Goal: Transaction & Acquisition: Register for event/course

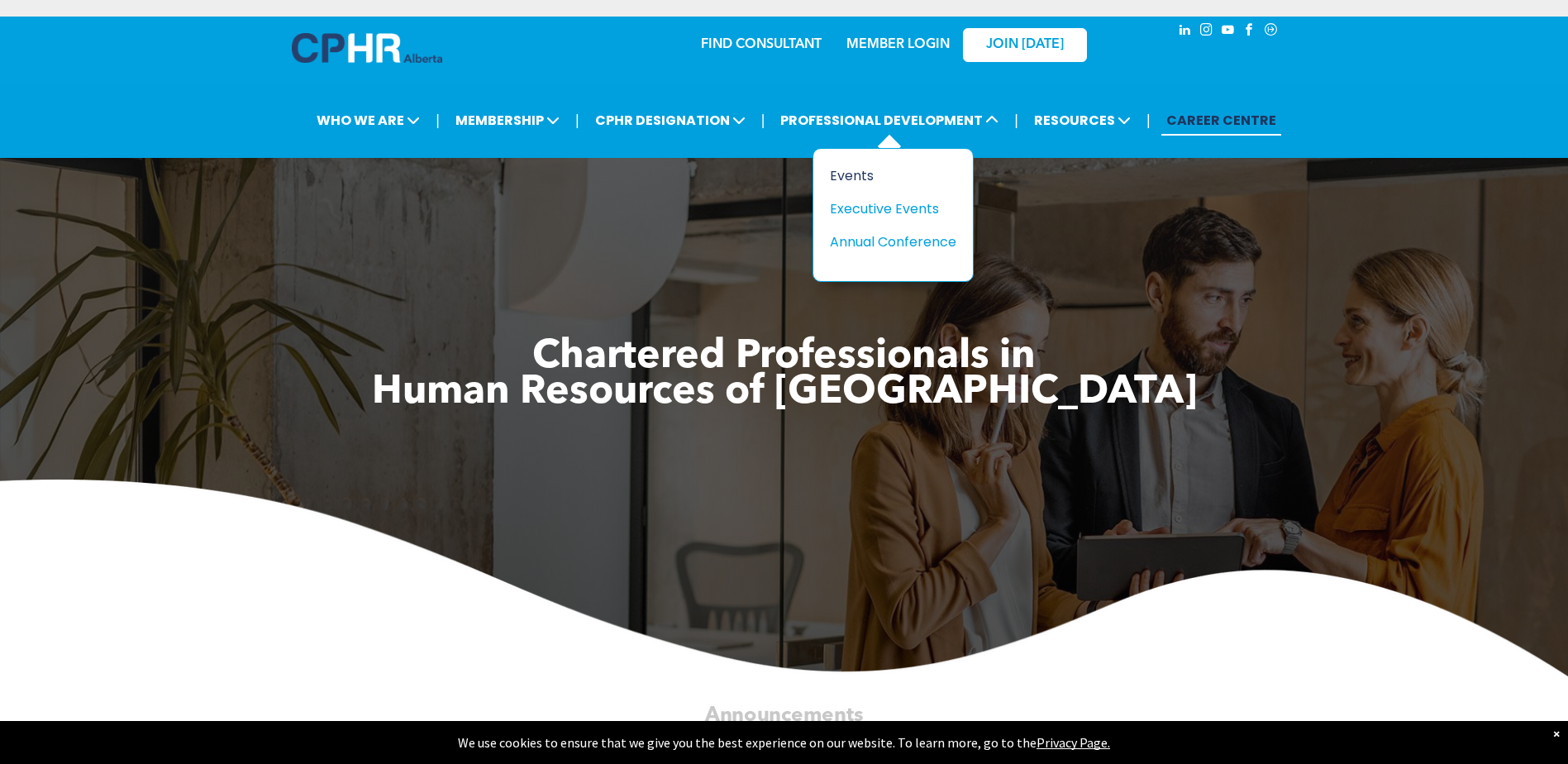
click at [864, 179] on div "Events" at bounding box center [886, 176] width 114 height 20
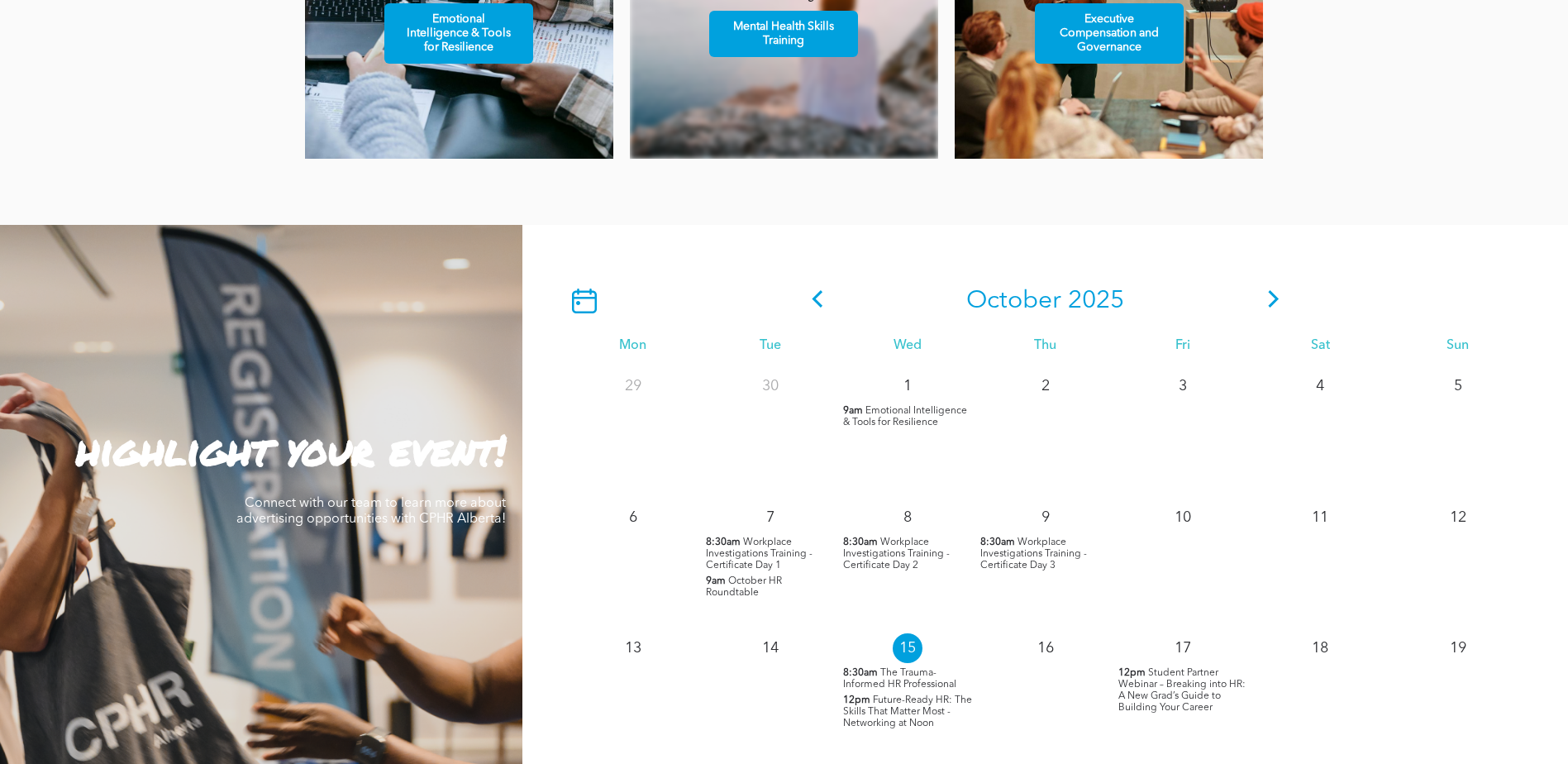
scroll to position [1323, 0]
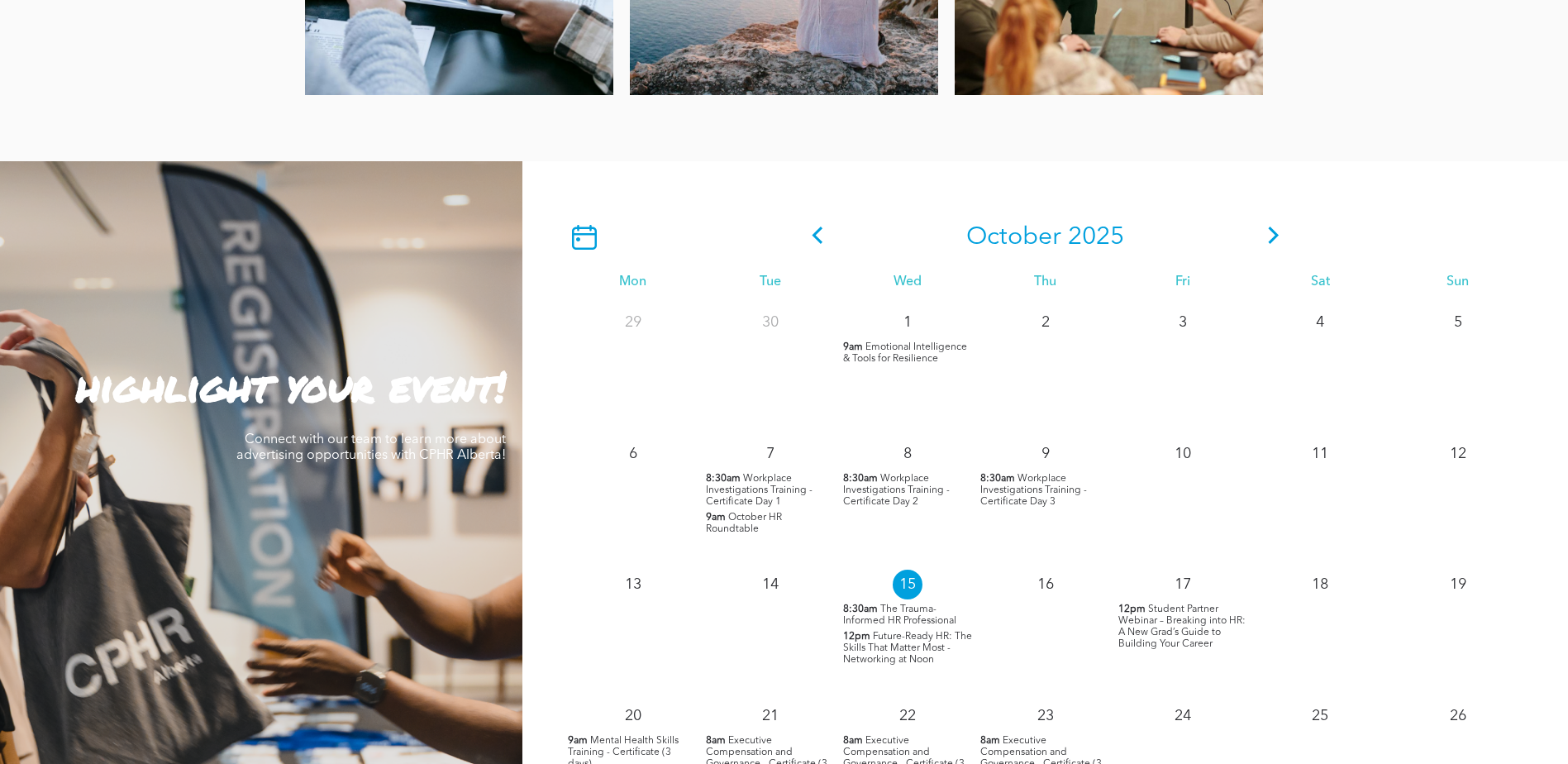
click at [920, 655] on span "Future-Ready HR: The Skills That Matter Most - Networking at Noon" at bounding box center [907, 648] width 129 height 33
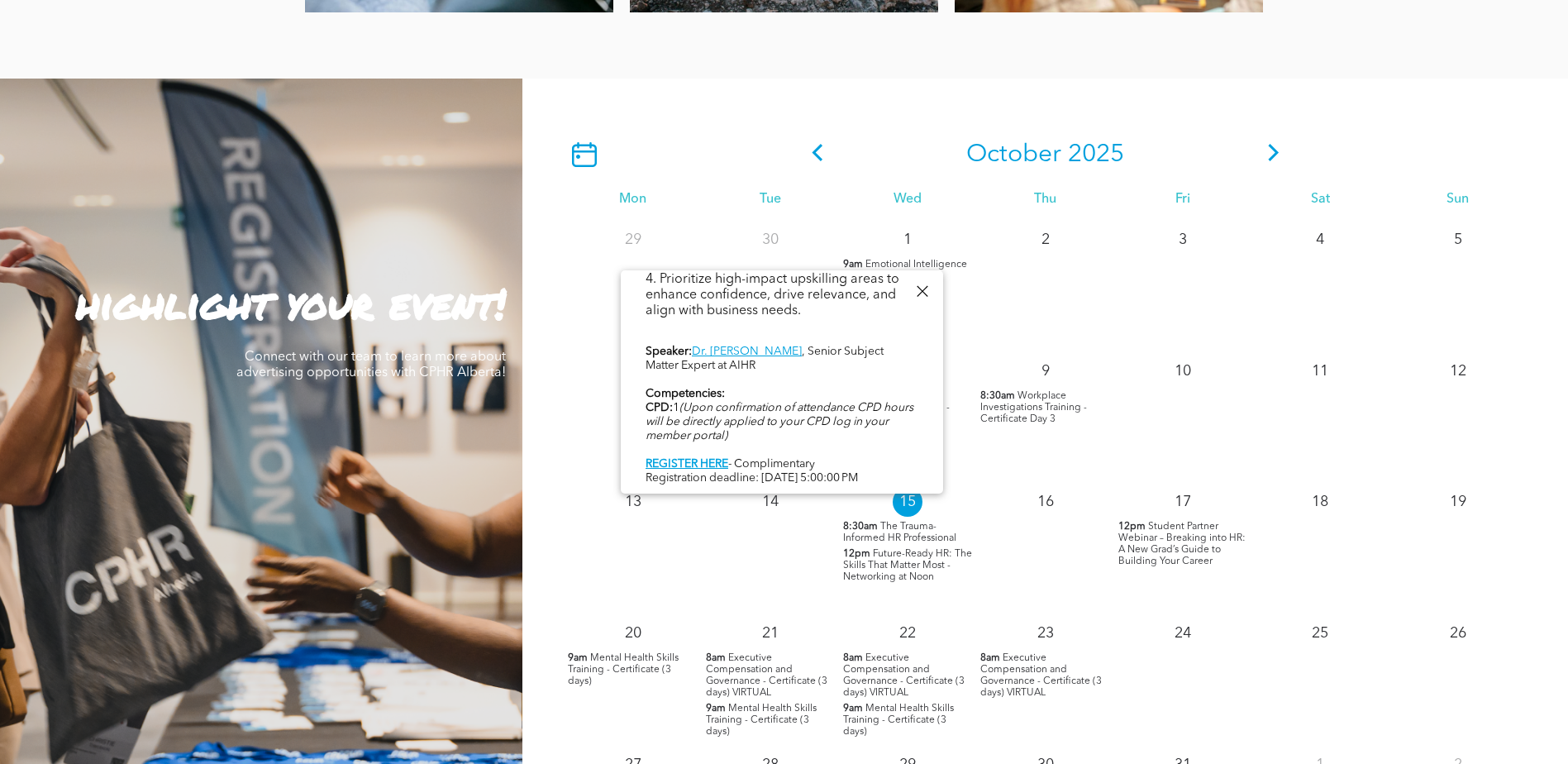
scroll to position [1489, 0]
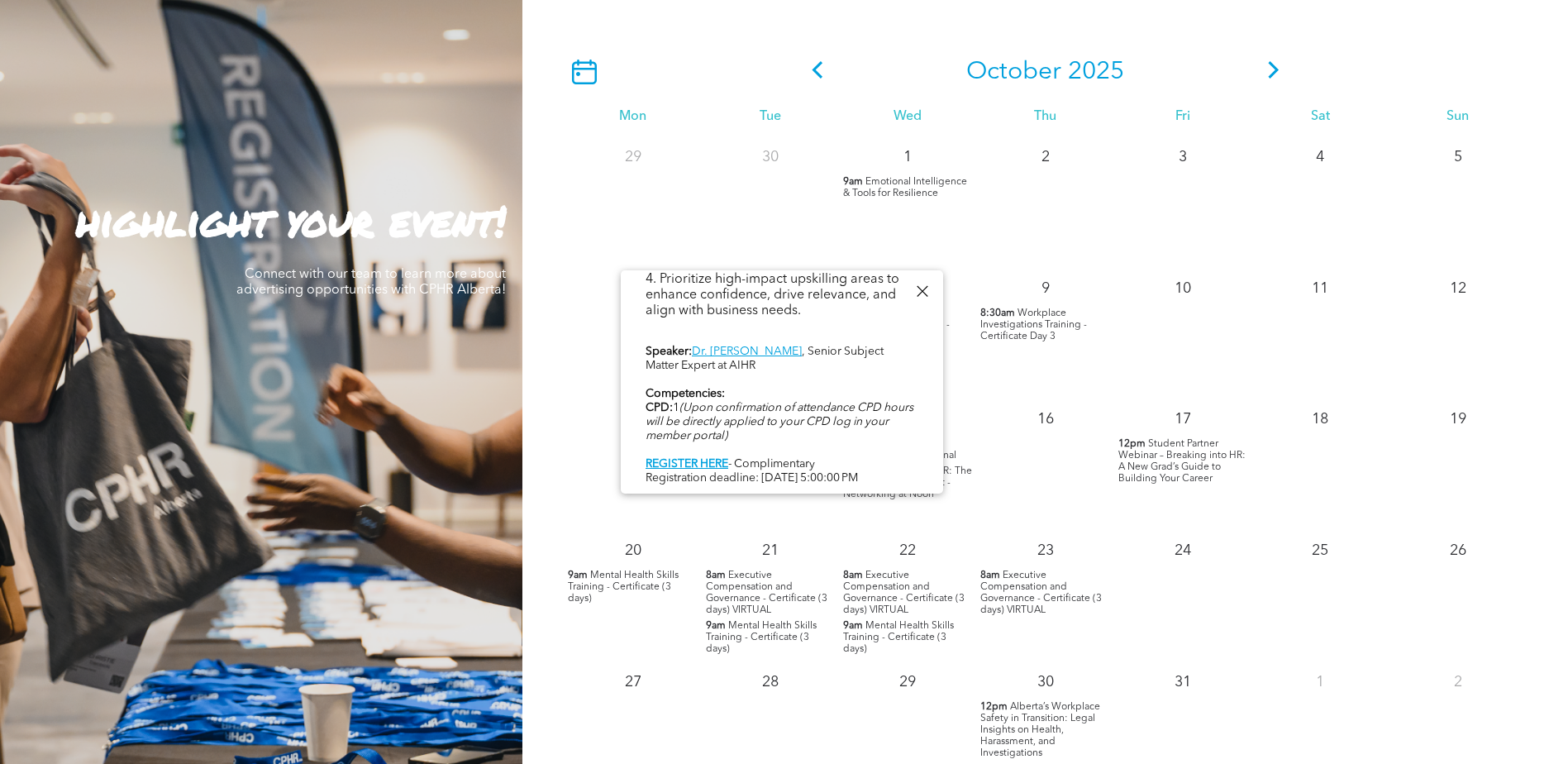
click at [927, 291] on div at bounding box center [921, 291] width 22 height 22
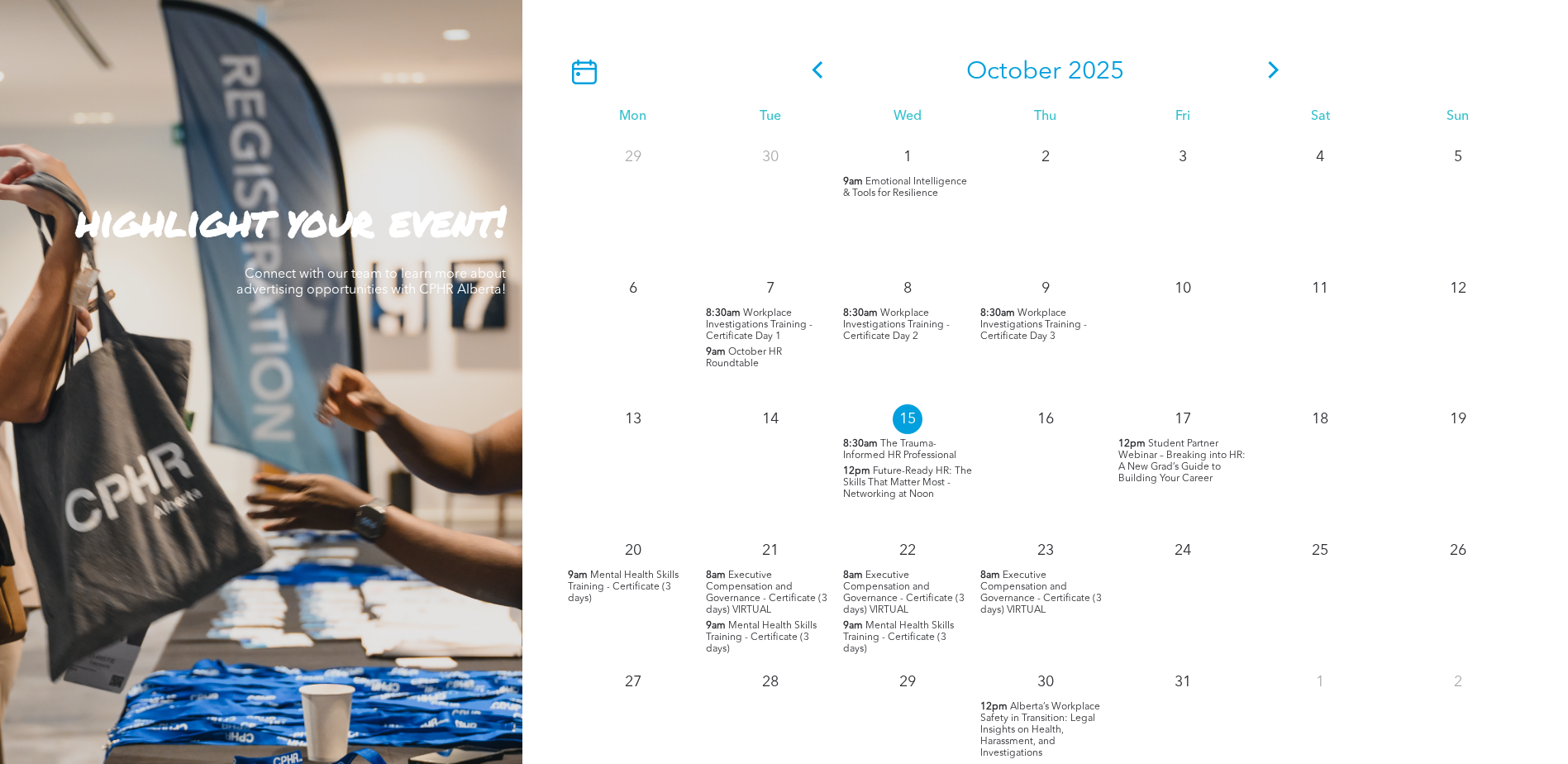
click at [893, 473] on span "Future-Ready HR: The Skills That Matter Most - Networking at Noon" at bounding box center [907, 483] width 129 height 33
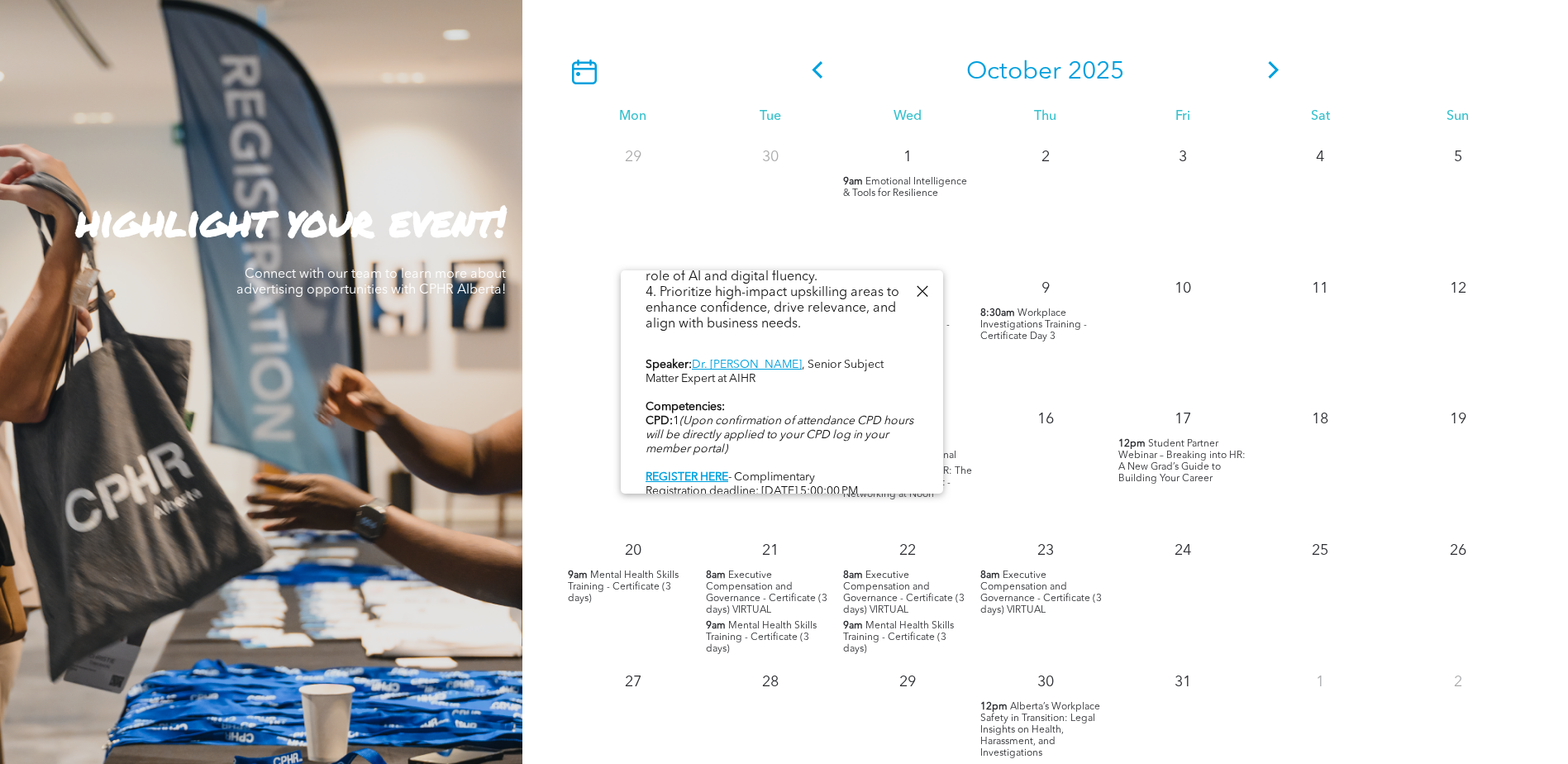
scroll to position [637, 0]
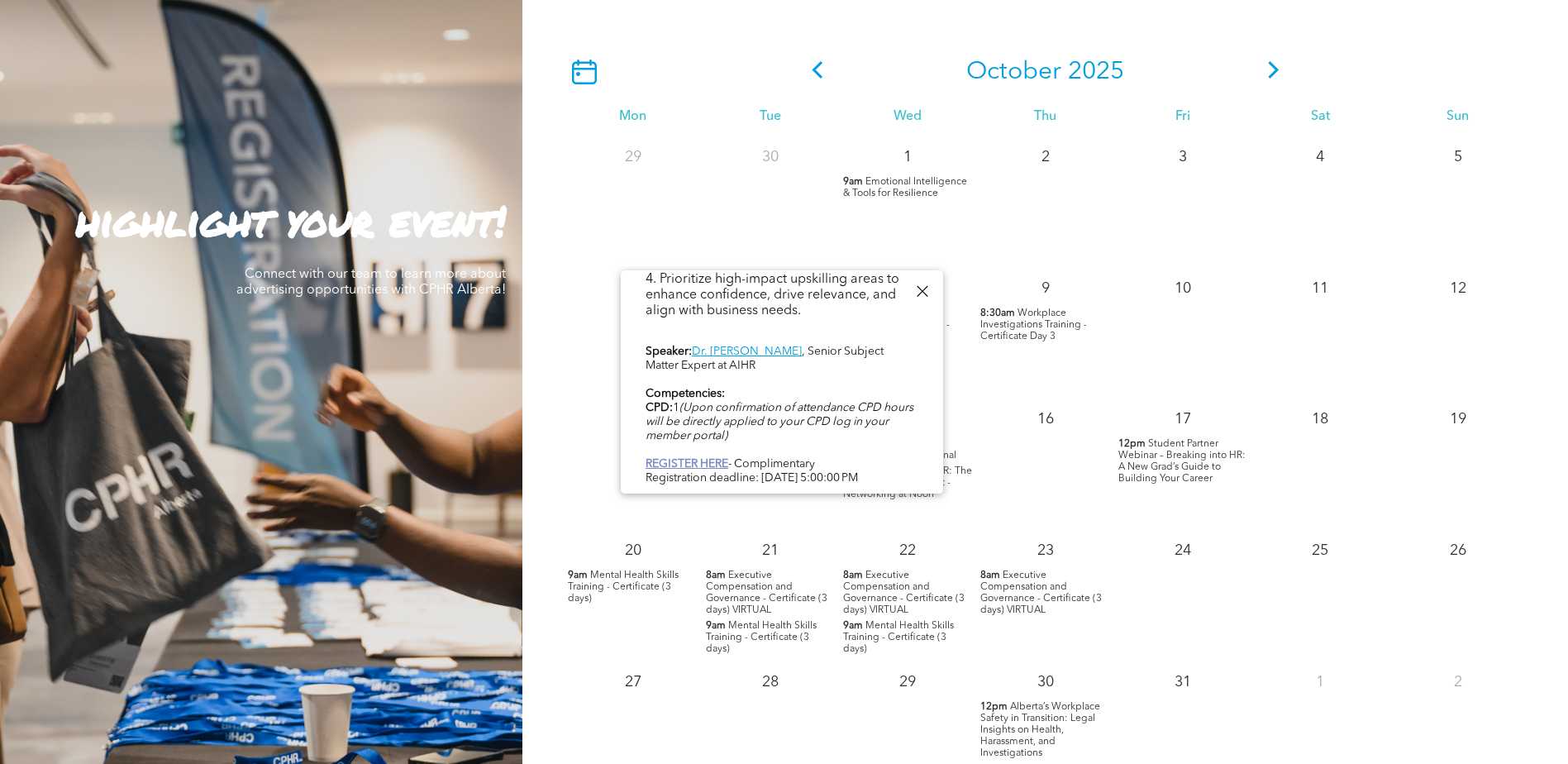
click at [700, 459] on link "REGISTER HERE" at bounding box center [686, 464] width 83 height 12
